Goal: Navigation & Orientation: Find specific page/section

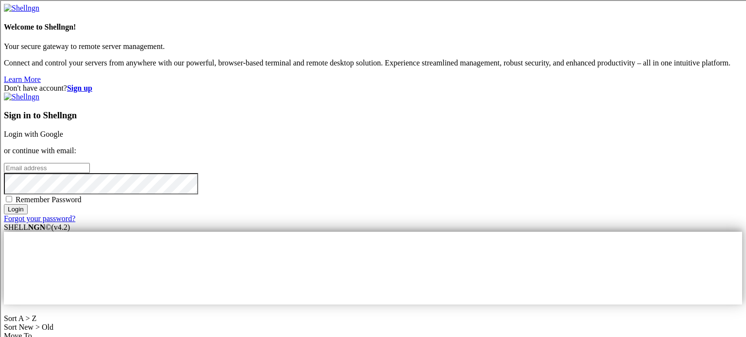
type input "[PERSON_NAME]"
click at [63, 130] on link "Login with Google" at bounding box center [33, 134] width 59 height 8
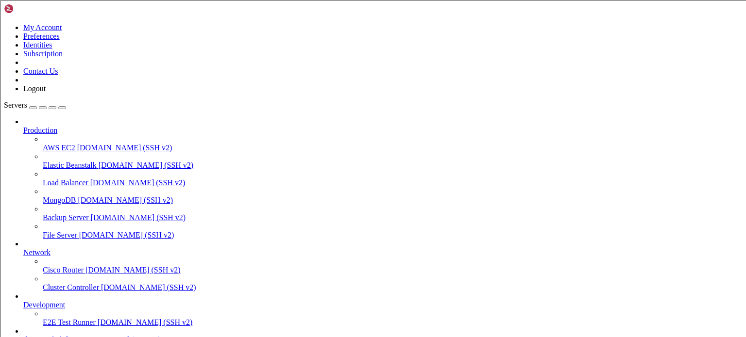
scroll to position [54, 0]
click at [52, 336] on link "the main hub [DOMAIN_NAME] (SSH v2)" at bounding box center [382, 340] width 719 height 9
click at [99, 11] on div "My Account Preferences Identities Subscription Contact Us Logout" at bounding box center [373, 48] width 738 height 89
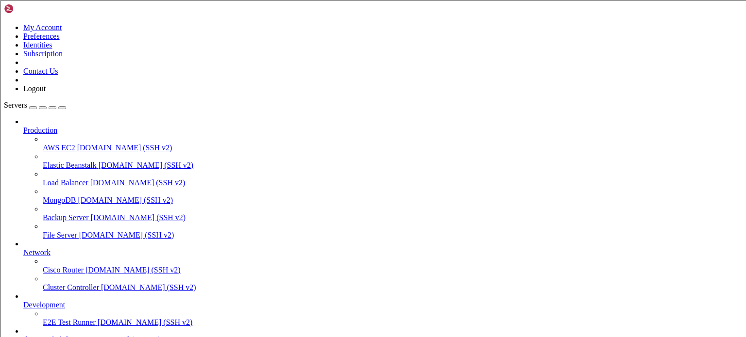
click at [4, 101] on link "Servers" at bounding box center [35, 105] width 62 height 8
